Goal: Information Seeking & Learning: Learn about a topic

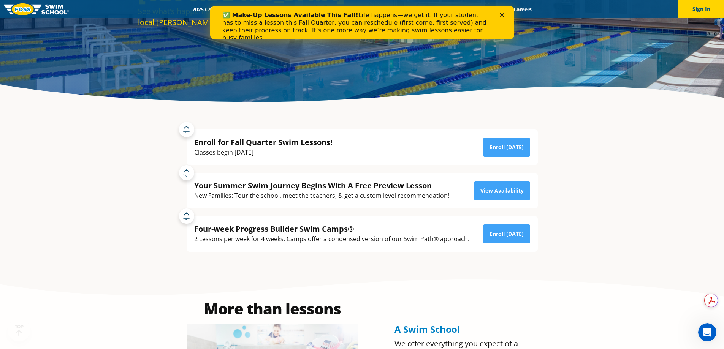
scroll to position [152, 0]
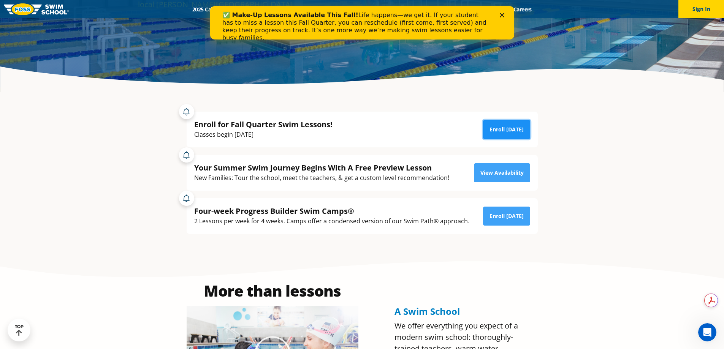
click at [513, 131] on link "Enroll [DATE]" at bounding box center [506, 129] width 47 height 19
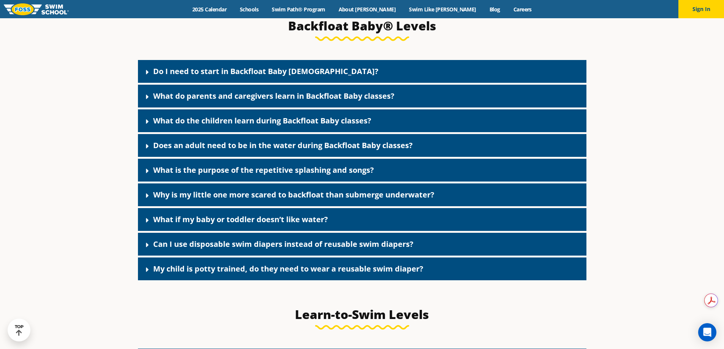
click at [146, 74] on icon at bounding box center [147, 72] width 3 height 5
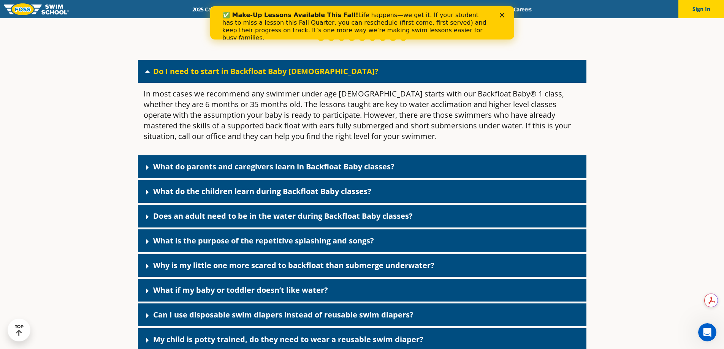
click at [147, 75] on icon at bounding box center [148, 72] width 8 height 8
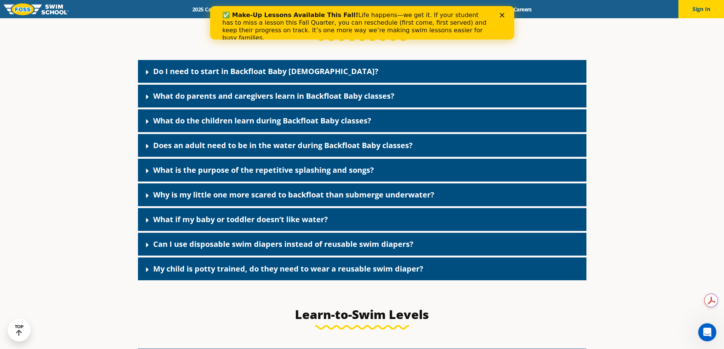
click at [146, 99] on icon at bounding box center [147, 97] width 3 height 5
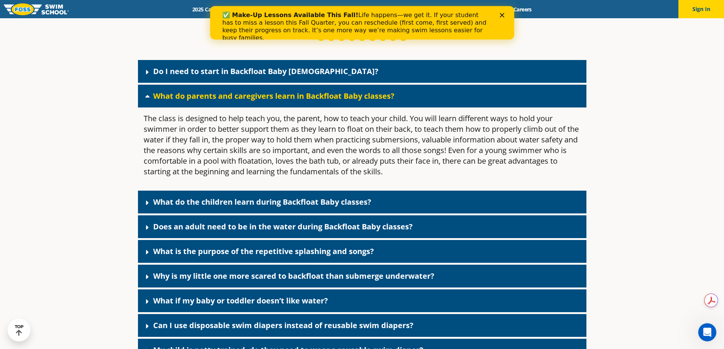
click at [145, 100] on icon at bounding box center [148, 96] width 8 height 8
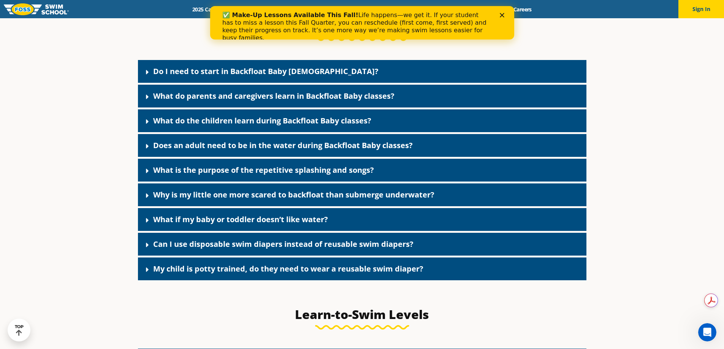
click at [147, 125] on icon at bounding box center [148, 122] width 8 height 8
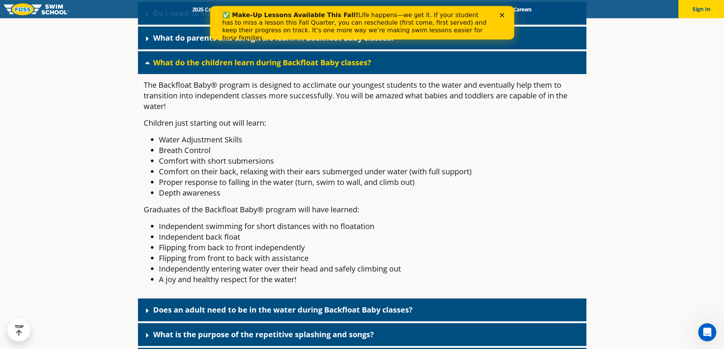
scroll to position [1766, 0]
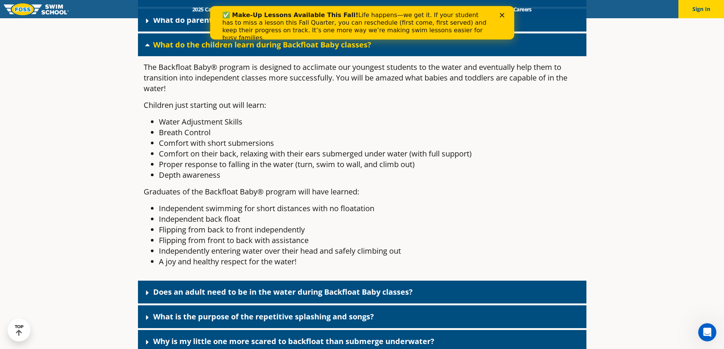
click at [149, 46] on icon at bounding box center [147, 45] width 5 height 3
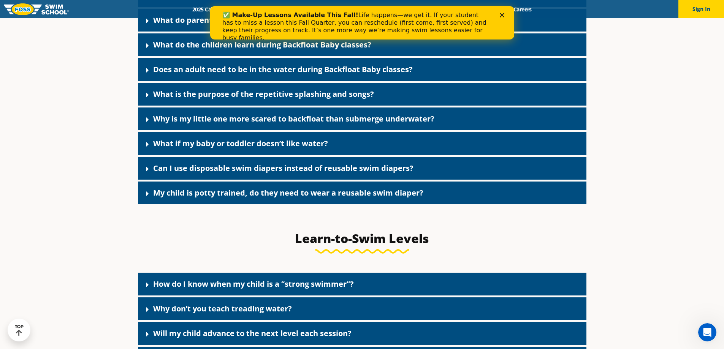
click at [149, 74] on icon at bounding box center [148, 70] width 8 height 8
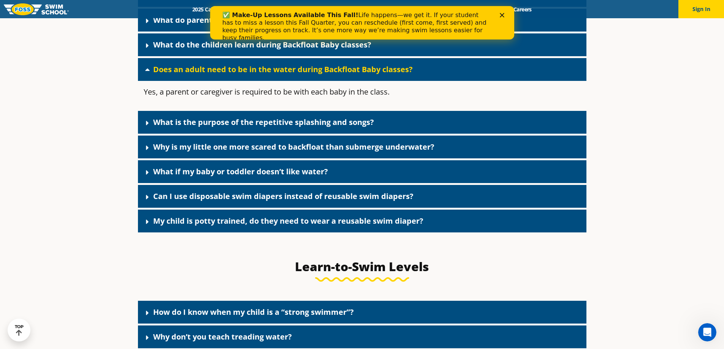
click at [148, 71] on icon at bounding box center [147, 69] width 5 height 3
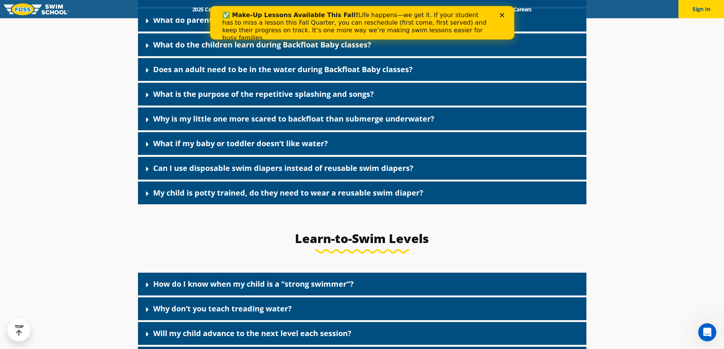
click at [149, 99] on icon at bounding box center [148, 95] width 8 height 8
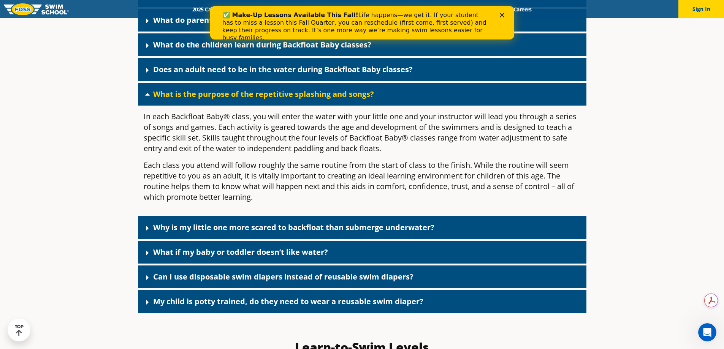
click at [147, 98] on icon at bounding box center [148, 94] width 8 height 8
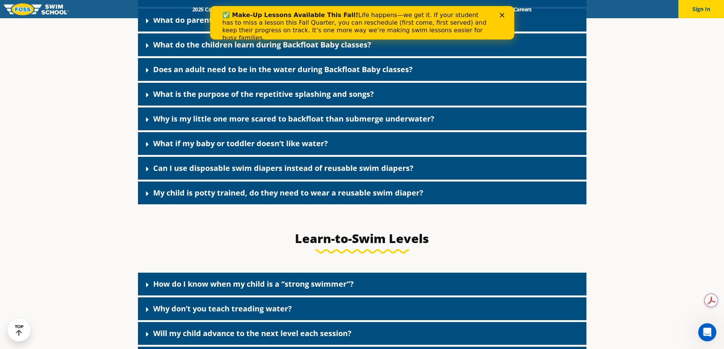
click at [145, 123] on icon at bounding box center [148, 120] width 8 height 8
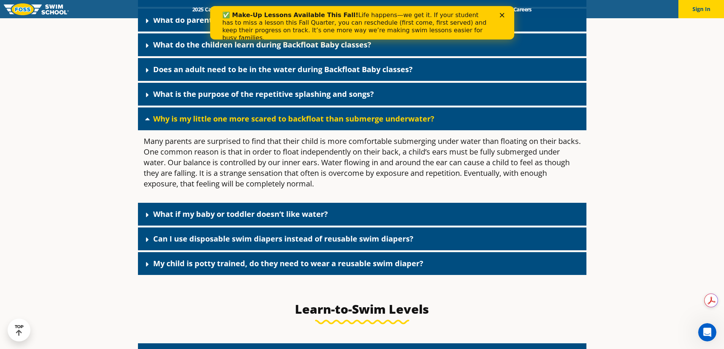
click at [146, 120] on icon at bounding box center [147, 119] width 5 height 3
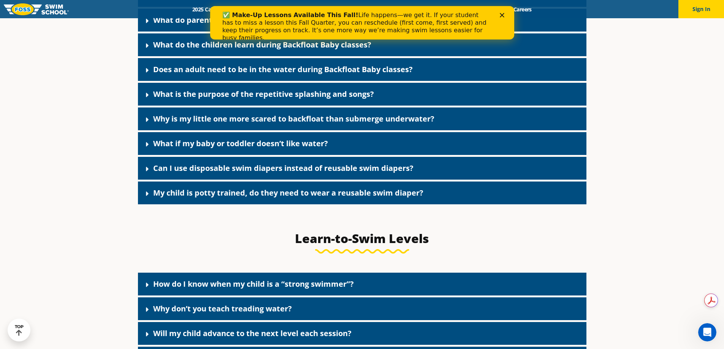
click at [147, 148] on icon at bounding box center [148, 145] width 8 height 8
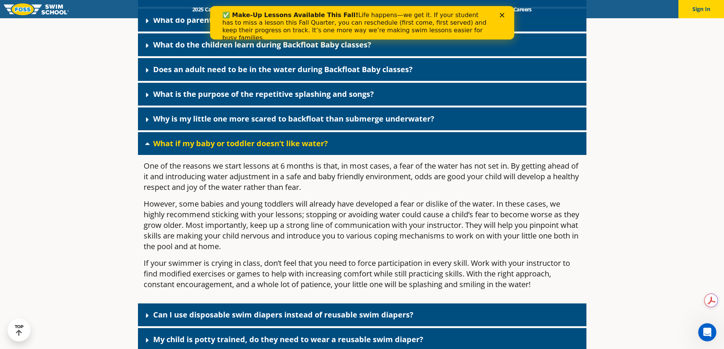
click at [147, 147] on icon at bounding box center [148, 144] width 8 height 8
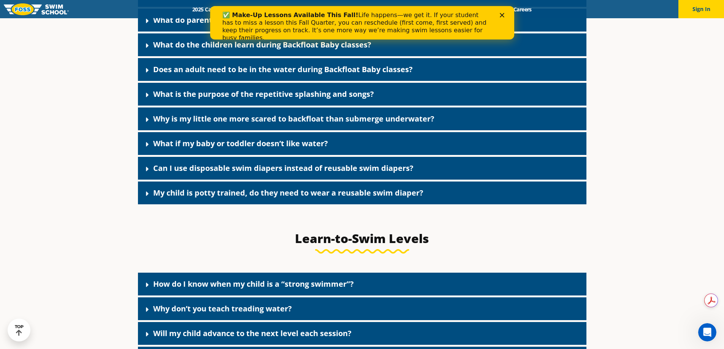
click at [144, 173] on icon at bounding box center [148, 169] width 8 height 8
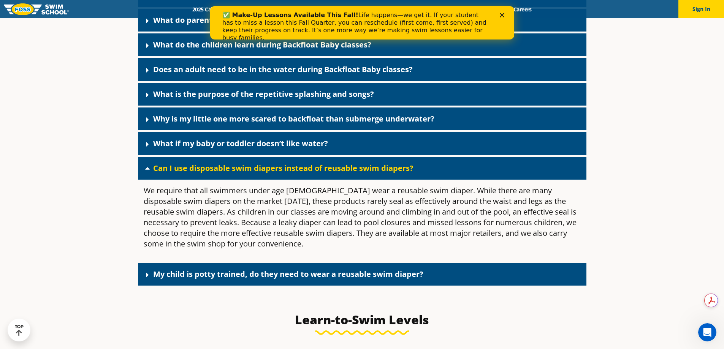
click at [144, 172] on icon at bounding box center [148, 168] width 8 height 8
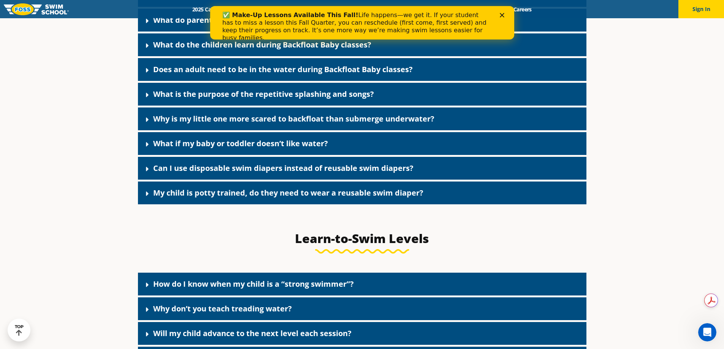
click at [145, 198] on icon at bounding box center [148, 194] width 8 height 8
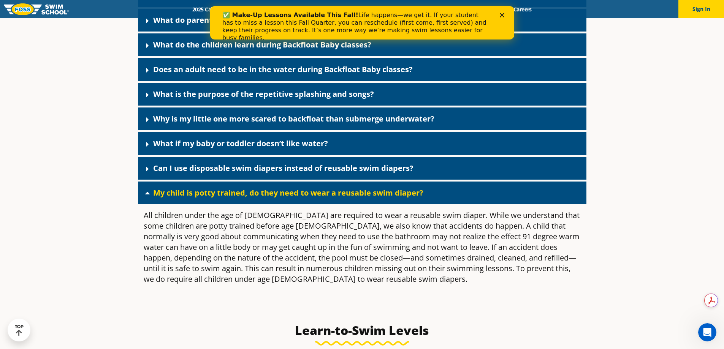
drag, startPoint x: 145, startPoint y: 203, endPoint x: 96, endPoint y: 198, distance: 49.2
click at [148, 194] on icon at bounding box center [147, 193] width 5 height 3
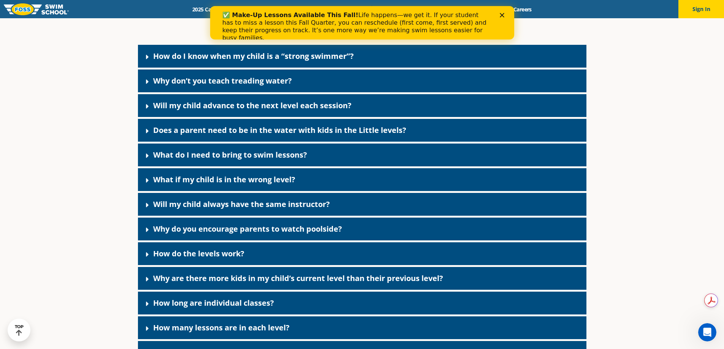
scroll to position [2032, 0]
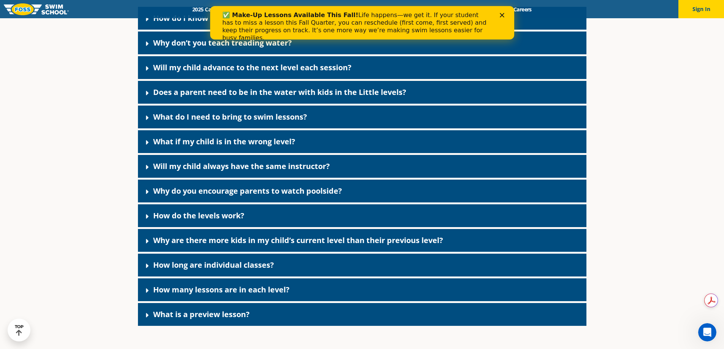
drag, startPoint x: 625, startPoint y: 171, endPoint x: 622, endPoint y: 166, distance: 5.7
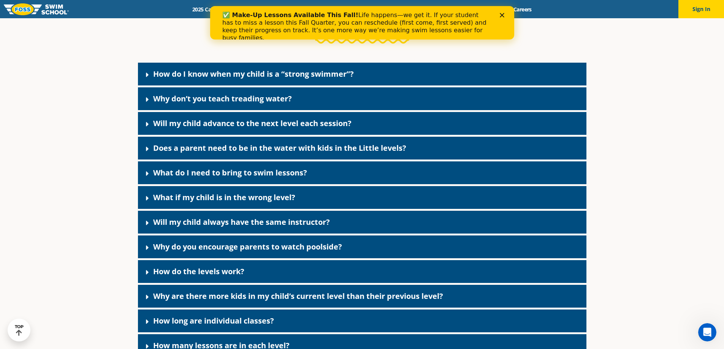
scroll to position [1994, 0]
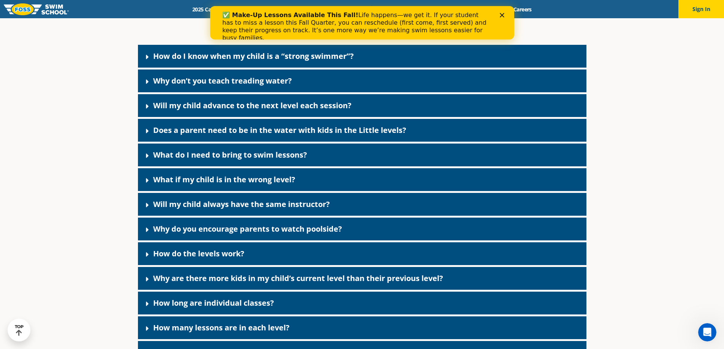
click at [147, 158] on icon at bounding box center [147, 155] width 3 height 5
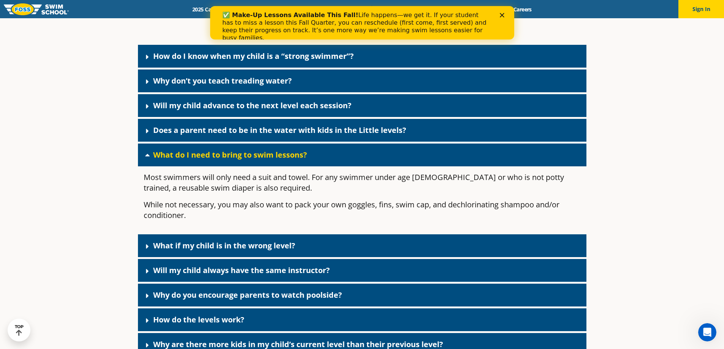
click at [146, 156] on icon at bounding box center [147, 155] width 5 height 3
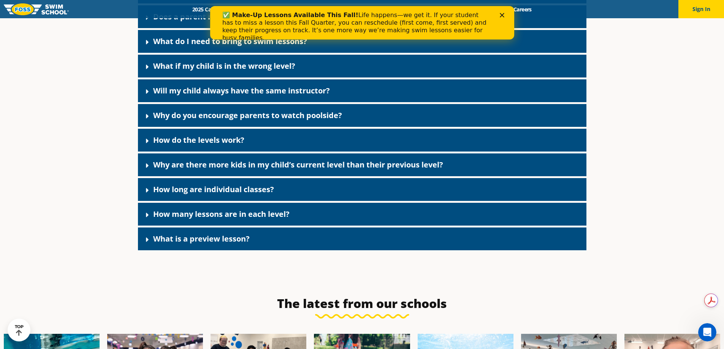
scroll to position [2108, 0]
click at [145, 218] on icon at bounding box center [148, 215] width 8 height 8
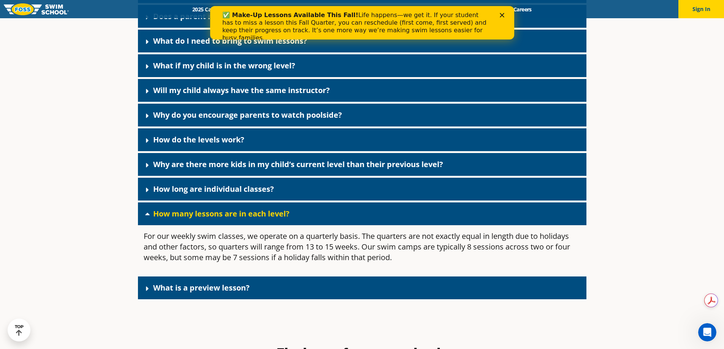
drag, startPoint x: 145, startPoint y: 225, endPoint x: 111, endPoint y: 223, distance: 34.3
click at [146, 215] on icon at bounding box center [147, 214] width 5 height 3
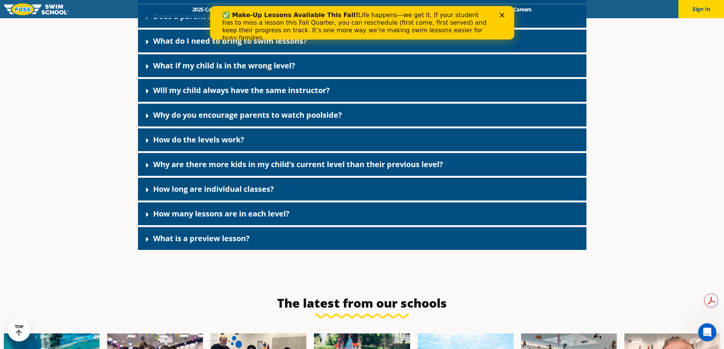
click at [147, 192] on icon at bounding box center [147, 190] width 3 height 5
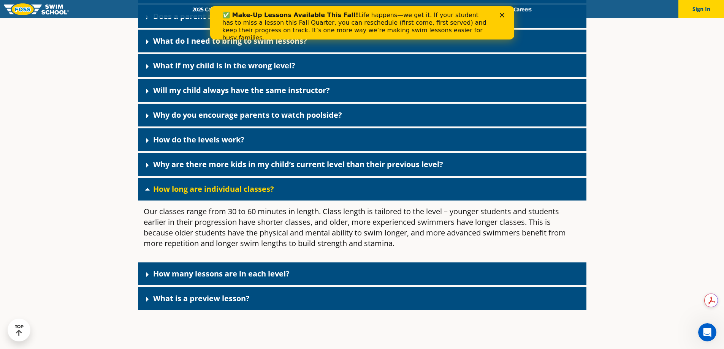
drag, startPoint x: 147, startPoint y: 201, endPoint x: 110, endPoint y: 199, distance: 37.7
click at [145, 193] on icon at bounding box center [148, 189] width 8 height 8
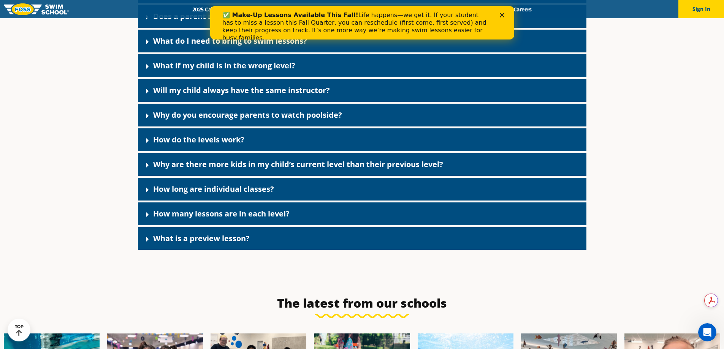
click at [146, 143] on icon at bounding box center [147, 140] width 3 height 5
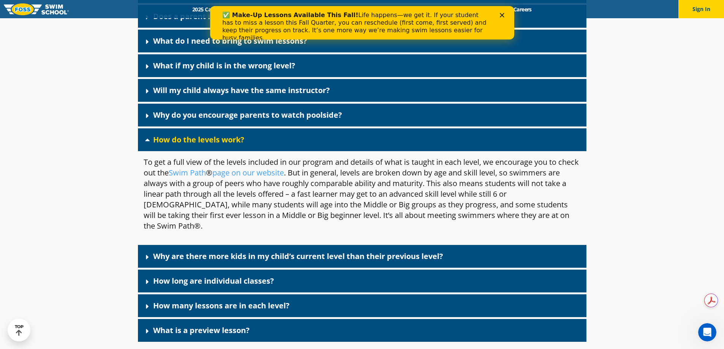
click at [146, 141] on icon at bounding box center [147, 140] width 5 height 3
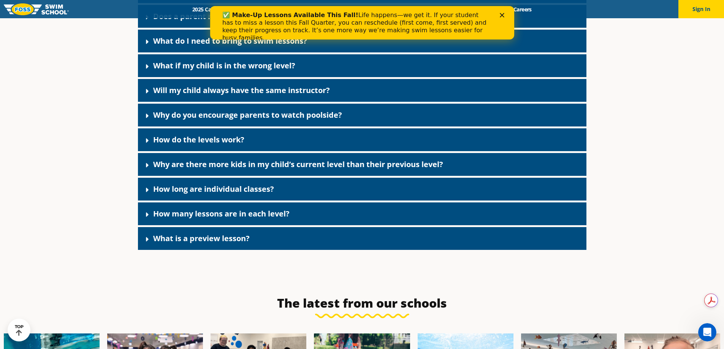
click at [146, 118] on icon at bounding box center [147, 116] width 3 height 5
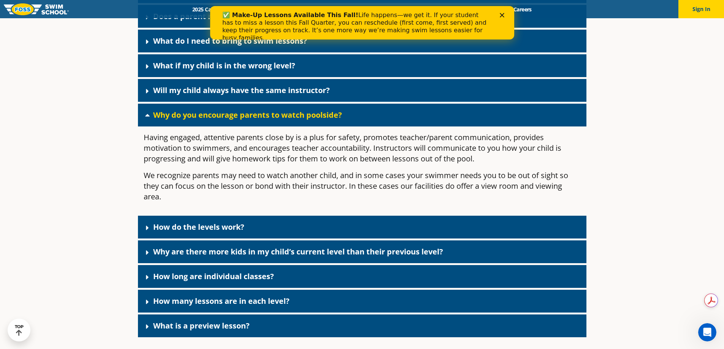
drag, startPoint x: 146, startPoint y: 126, endPoint x: 54, endPoint y: 119, distance: 92.6
drag, startPoint x: 145, startPoint y: 126, endPoint x: 68, endPoint y: 125, distance: 77.5
click at [147, 117] on icon at bounding box center [147, 115] width 5 height 3
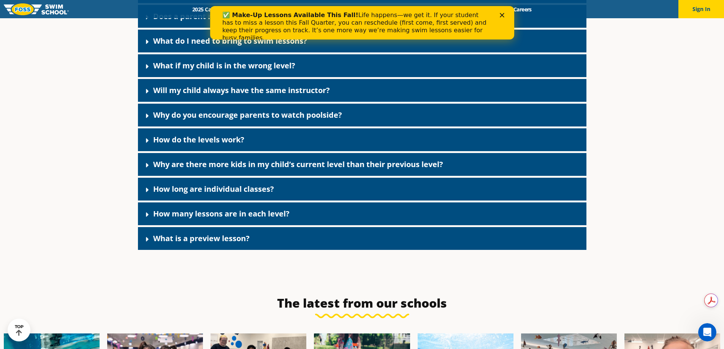
click at [146, 93] on icon at bounding box center [147, 91] width 3 height 5
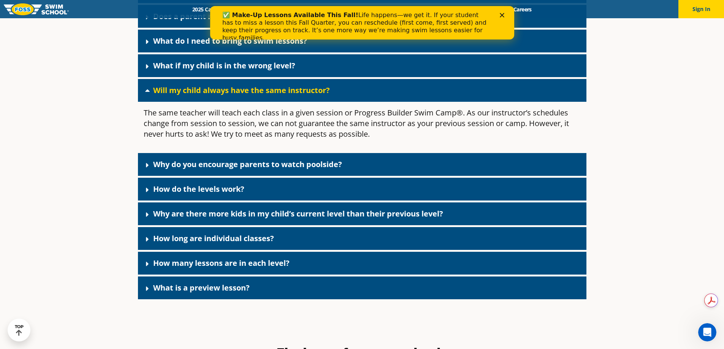
click at [147, 92] on icon at bounding box center [147, 90] width 5 height 3
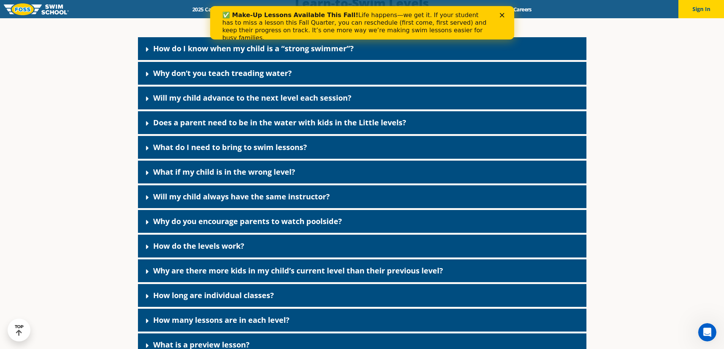
scroll to position [1994, 0]
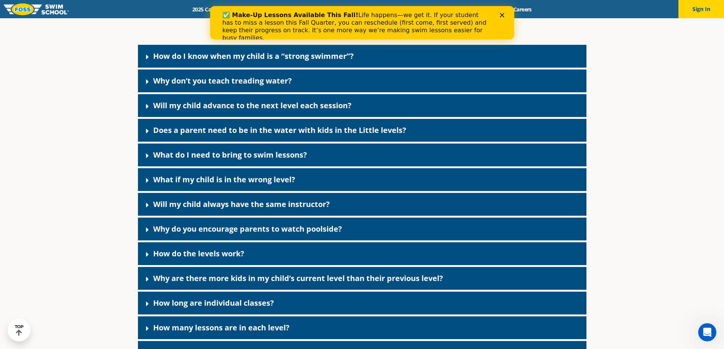
click at [147, 133] on icon at bounding box center [147, 131] width 3 height 5
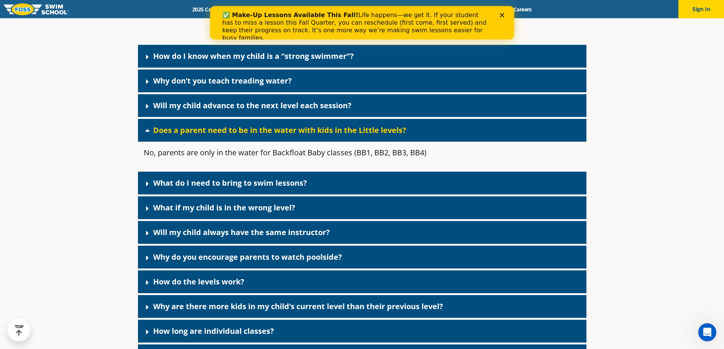
click at [147, 132] on icon at bounding box center [147, 130] width 5 height 3
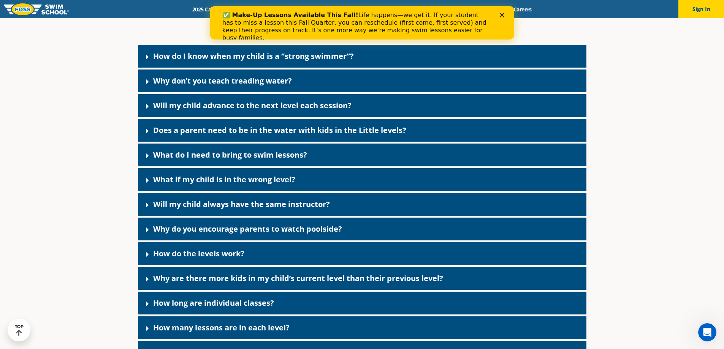
click at [147, 109] on icon at bounding box center [147, 106] width 3 height 5
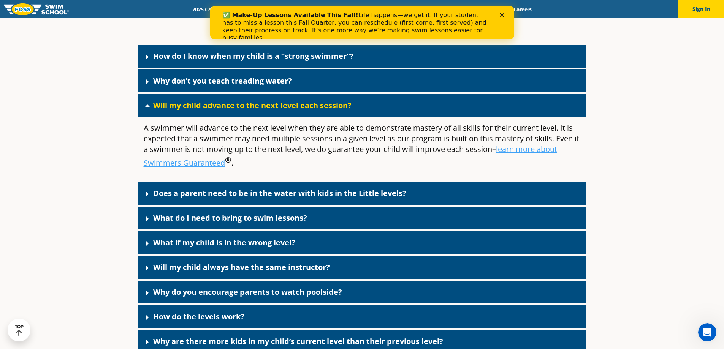
click at [145, 109] on icon at bounding box center [148, 106] width 8 height 8
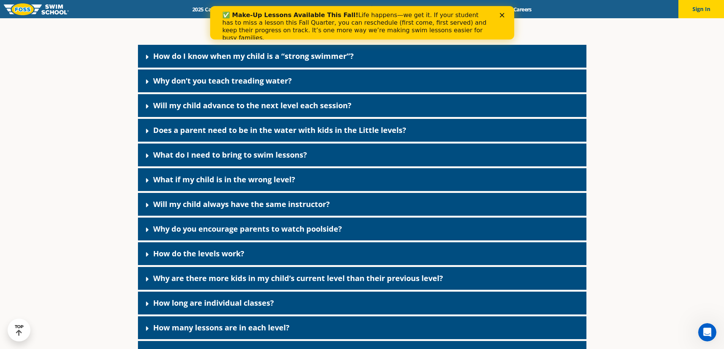
click at [147, 84] on icon at bounding box center [147, 81] width 3 height 5
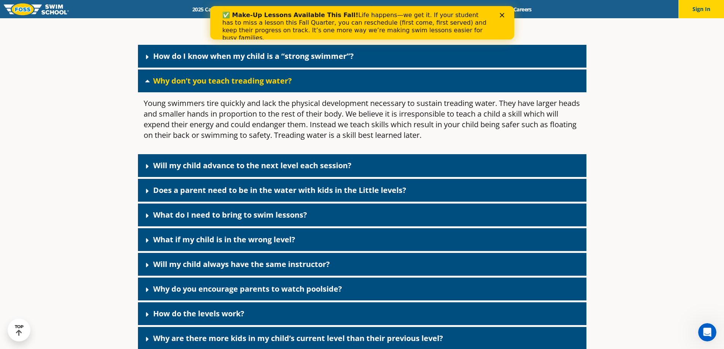
click at [147, 82] on icon at bounding box center [147, 81] width 5 height 3
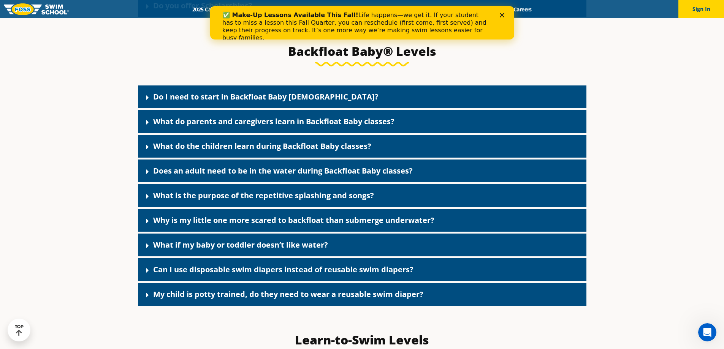
scroll to position [1652, 0]
